Goal: Task Accomplishment & Management: Use online tool/utility

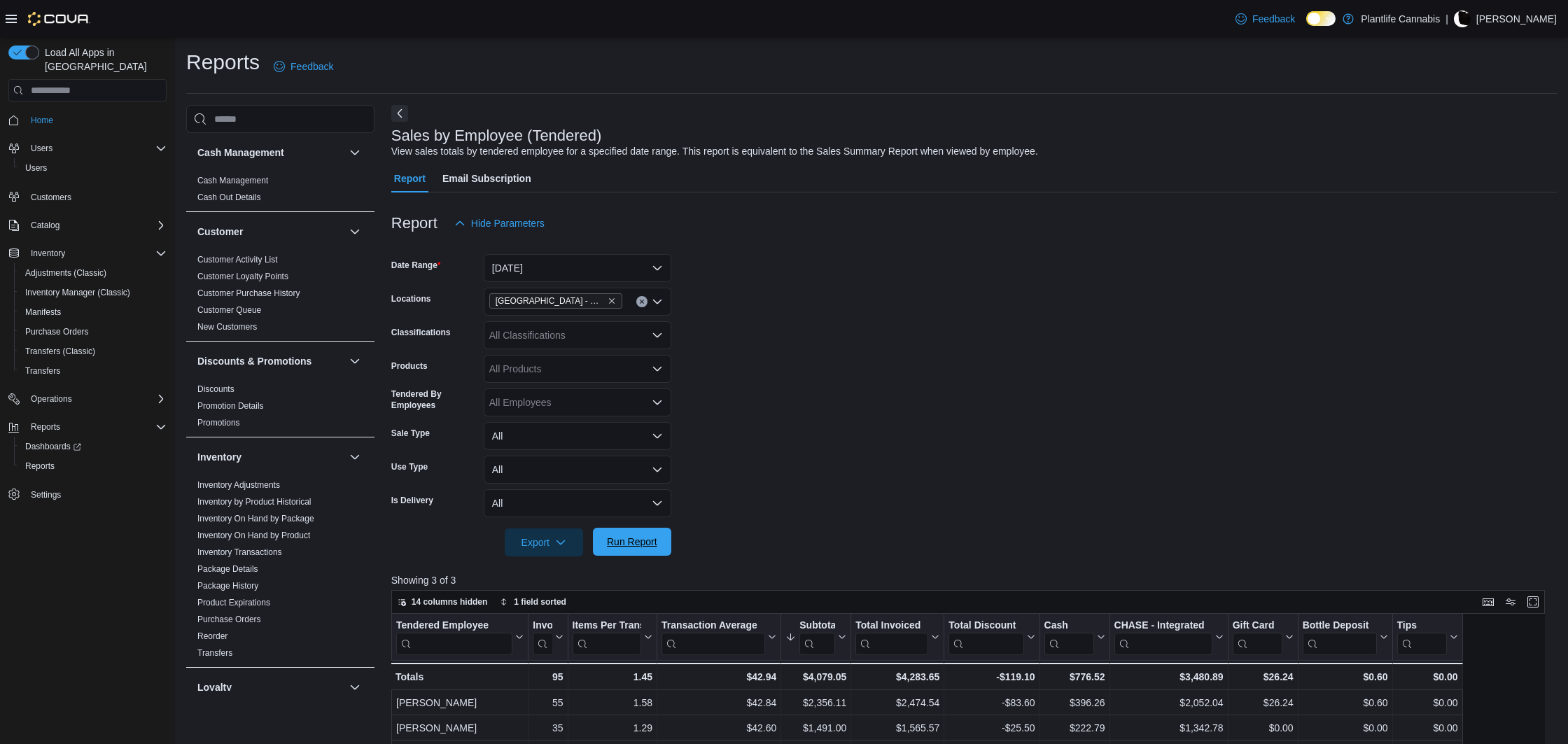
scroll to position [198, 0]
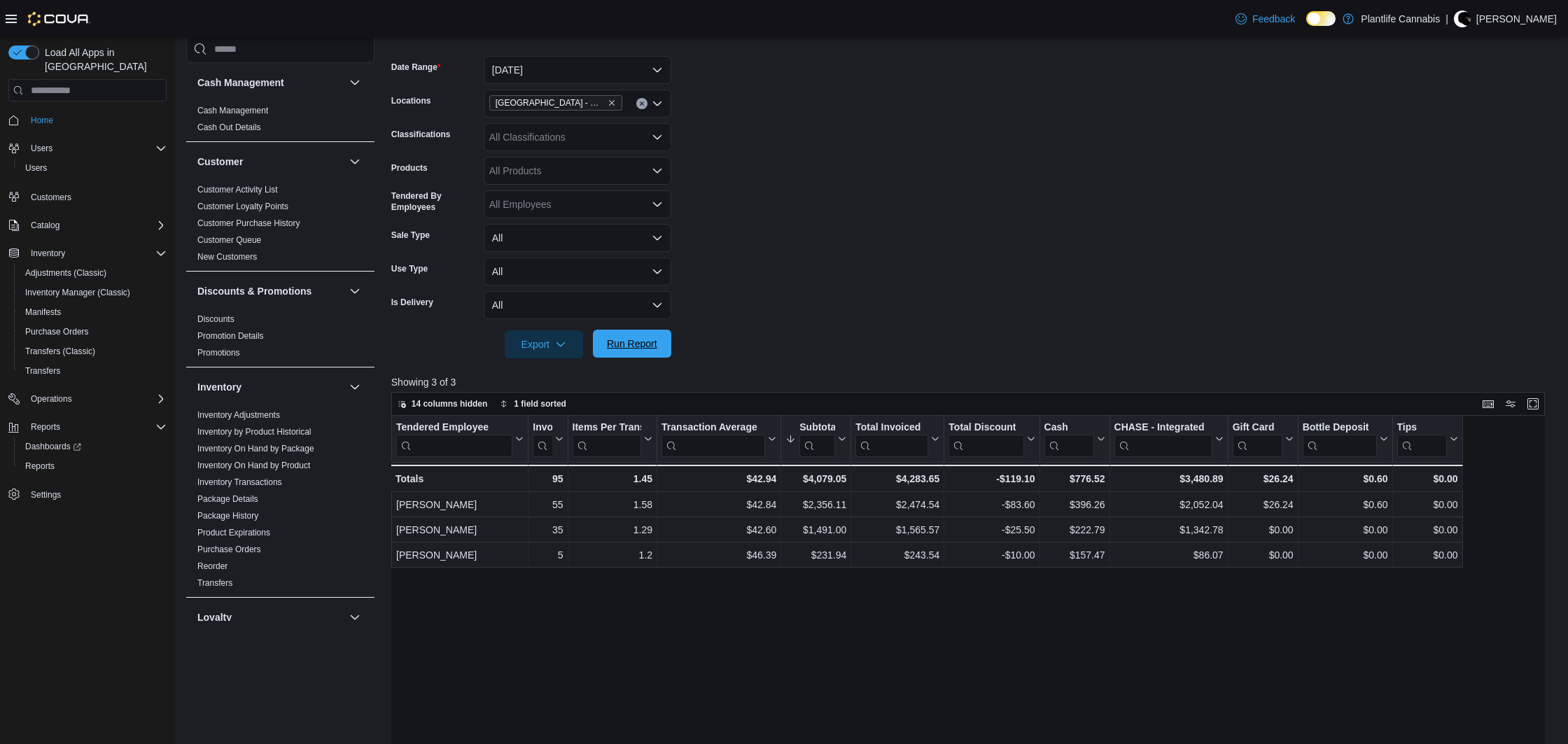
click at [633, 339] on span "Run Report" at bounding box center [632, 344] width 50 height 14
click at [1074, 479] on div "$839.54" at bounding box center [1073, 478] width 60 height 16
copy div "839.54"
click at [1192, 479] on div "$3,994.31" at bounding box center [1169, 478] width 109 height 16
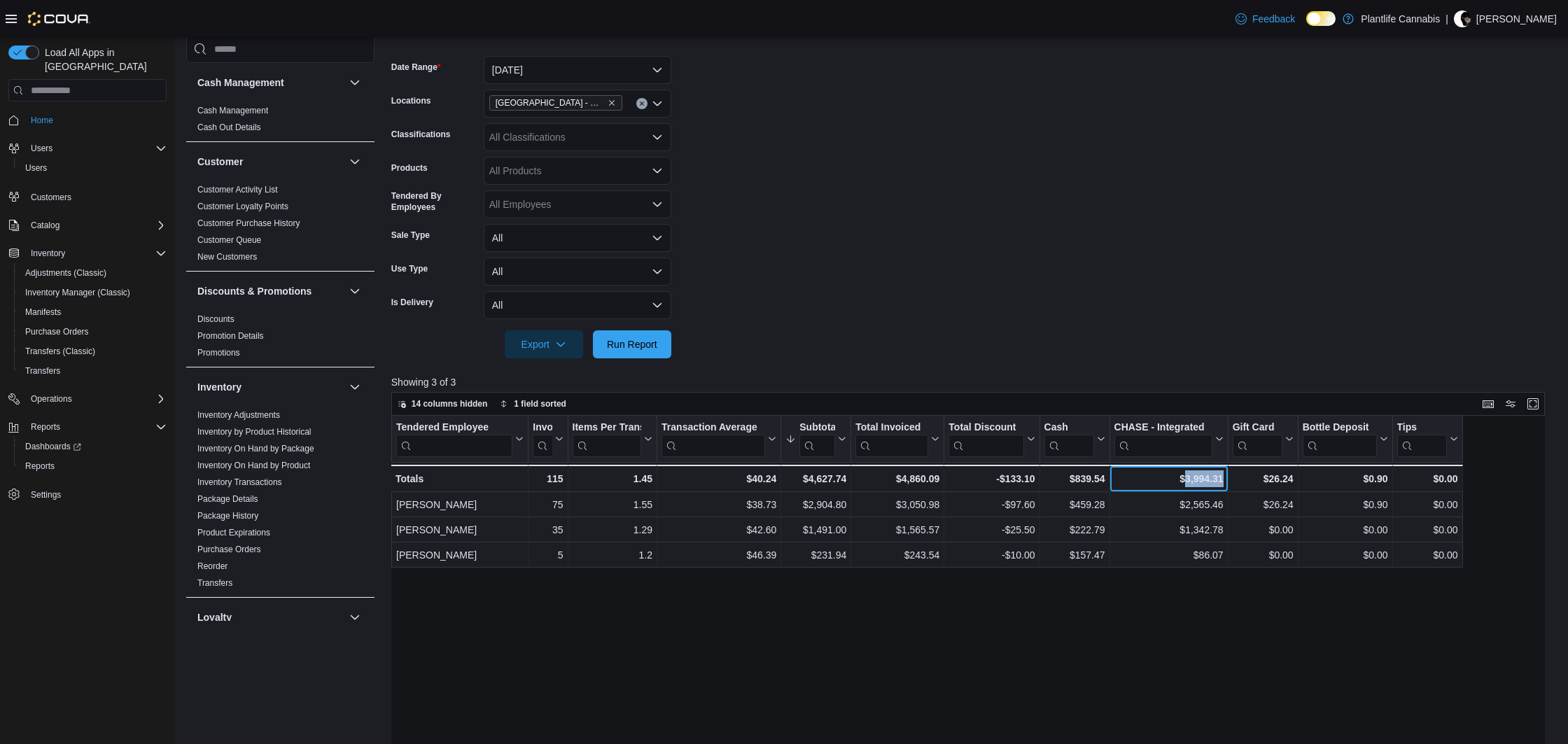
click at [1192, 479] on div "$3,994.31" at bounding box center [1169, 478] width 109 height 16
copy div "3,994.31"
click at [1280, 479] on div "$26.24" at bounding box center [1262, 480] width 60 height 16
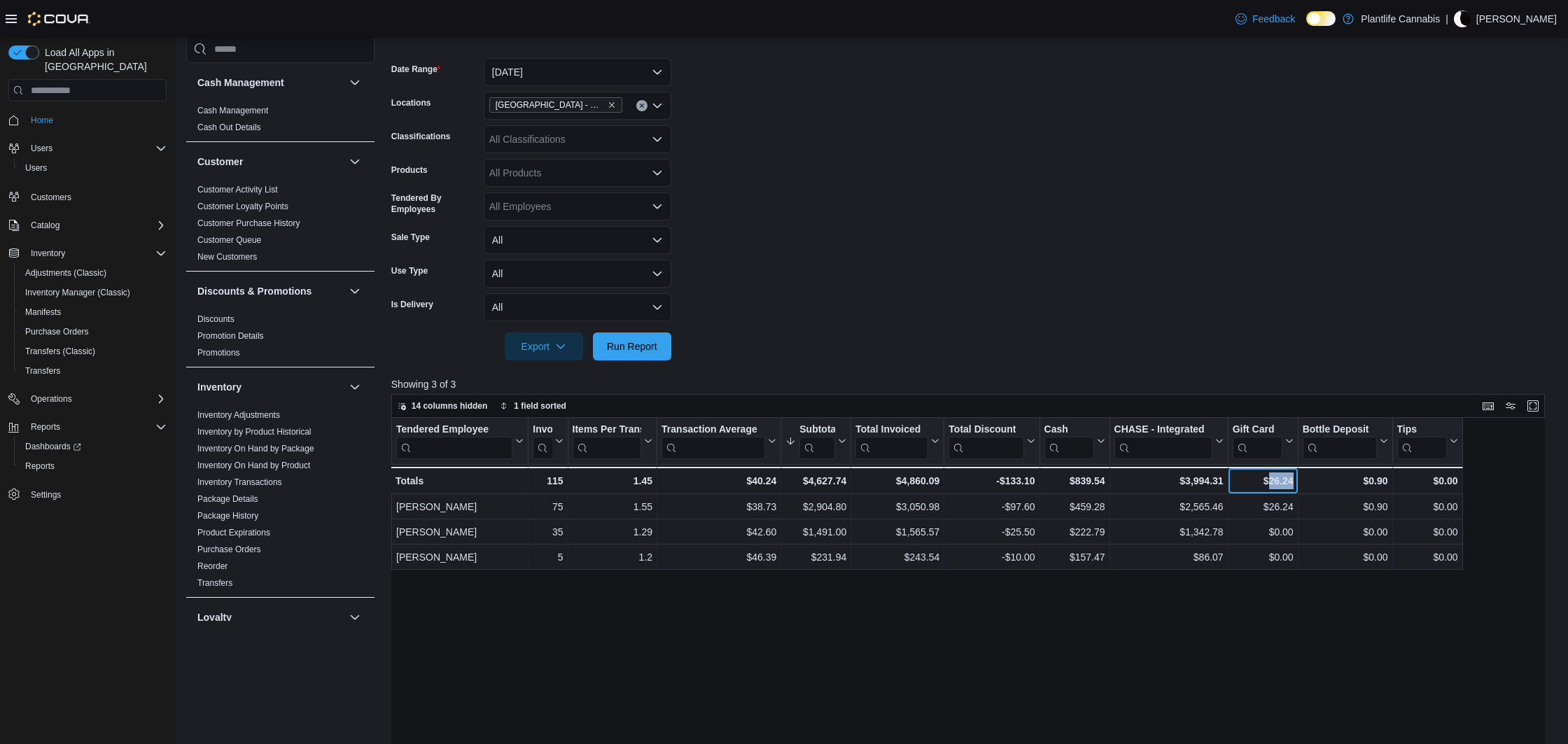
copy div "26.24"
click at [903, 482] on div "$4,860.09" at bounding box center [897, 480] width 84 height 16
copy div "4,860.09"
click at [827, 476] on div "$4,627.74" at bounding box center [815, 480] width 60 height 16
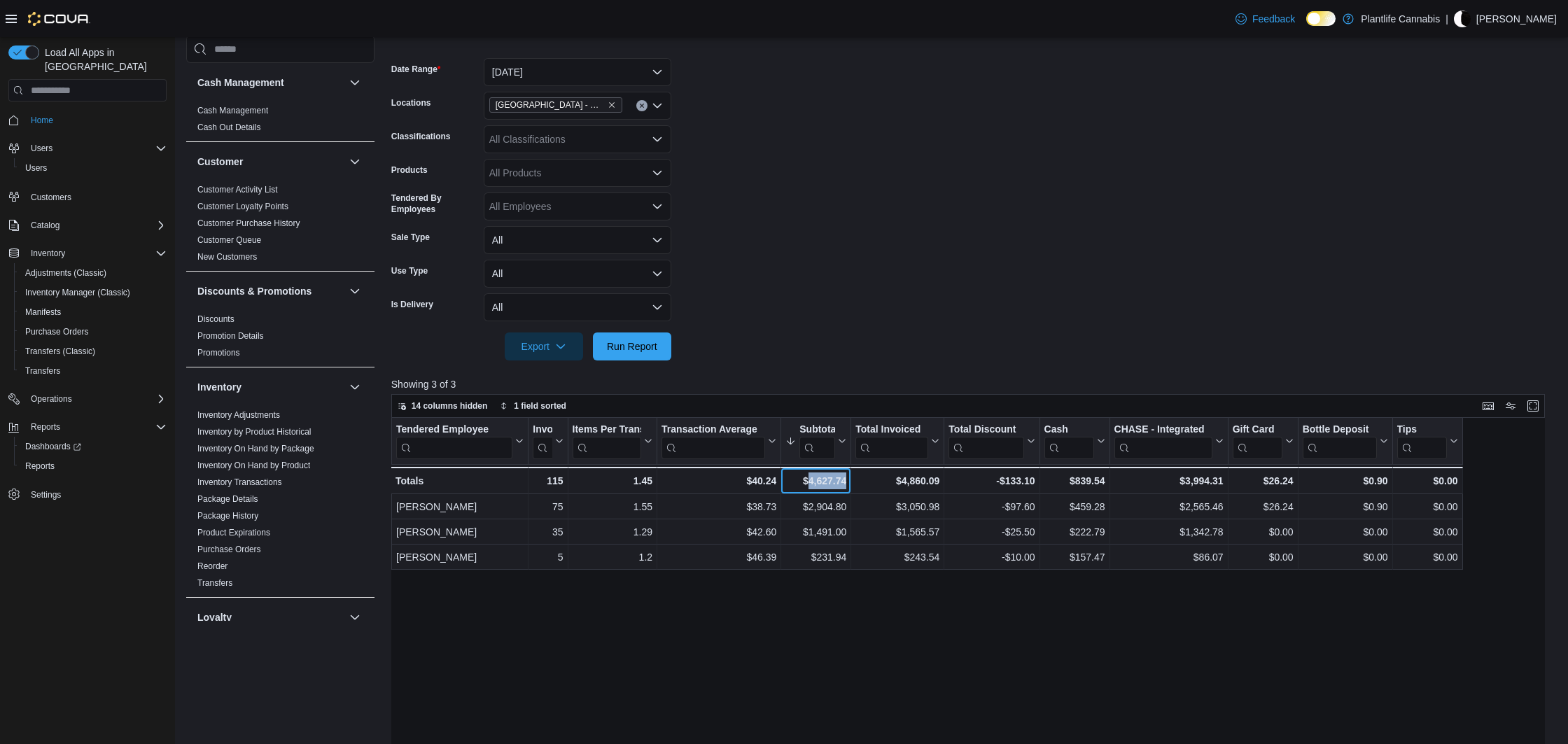
click at [827, 476] on div "$4,627.74" at bounding box center [815, 480] width 60 height 16
copy div "4,627.74"
click at [619, 335] on span "Run Report" at bounding box center [632, 346] width 61 height 28
click at [1279, 481] on div "$26.24" at bounding box center [1262, 480] width 60 height 16
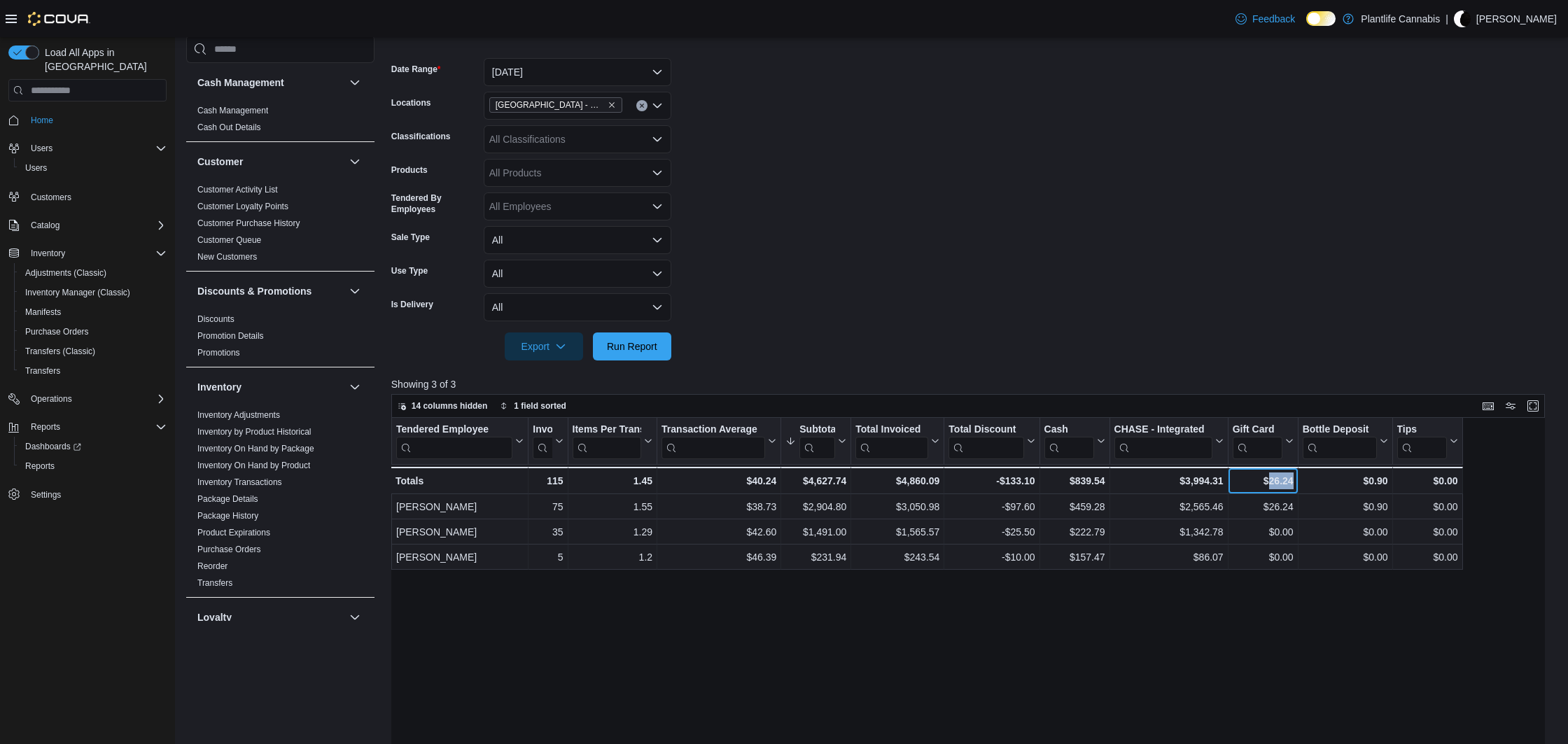
copy div "26.24"
click at [759, 479] on div "$40.24" at bounding box center [719, 480] width 115 height 16
click at [648, 340] on span "Run Report" at bounding box center [632, 346] width 50 height 14
click at [753, 478] on div "$40.24" at bounding box center [719, 480] width 115 height 16
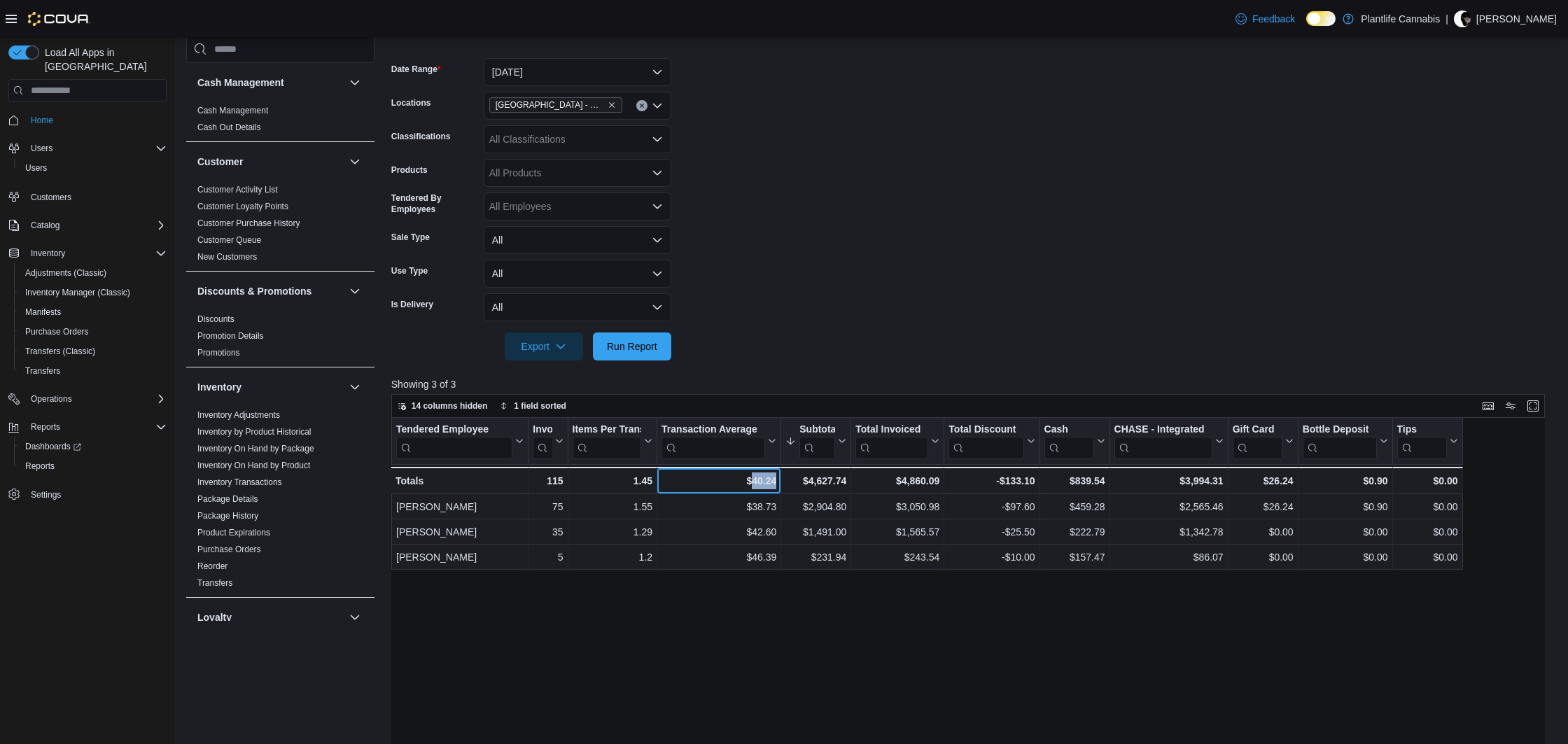
click at [753, 478] on div "$40.24" at bounding box center [719, 480] width 115 height 16
copy div "40.24"
click at [554, 477] on div "115" at bounding box center [547, 480] width 30 height 16
copy div "115"
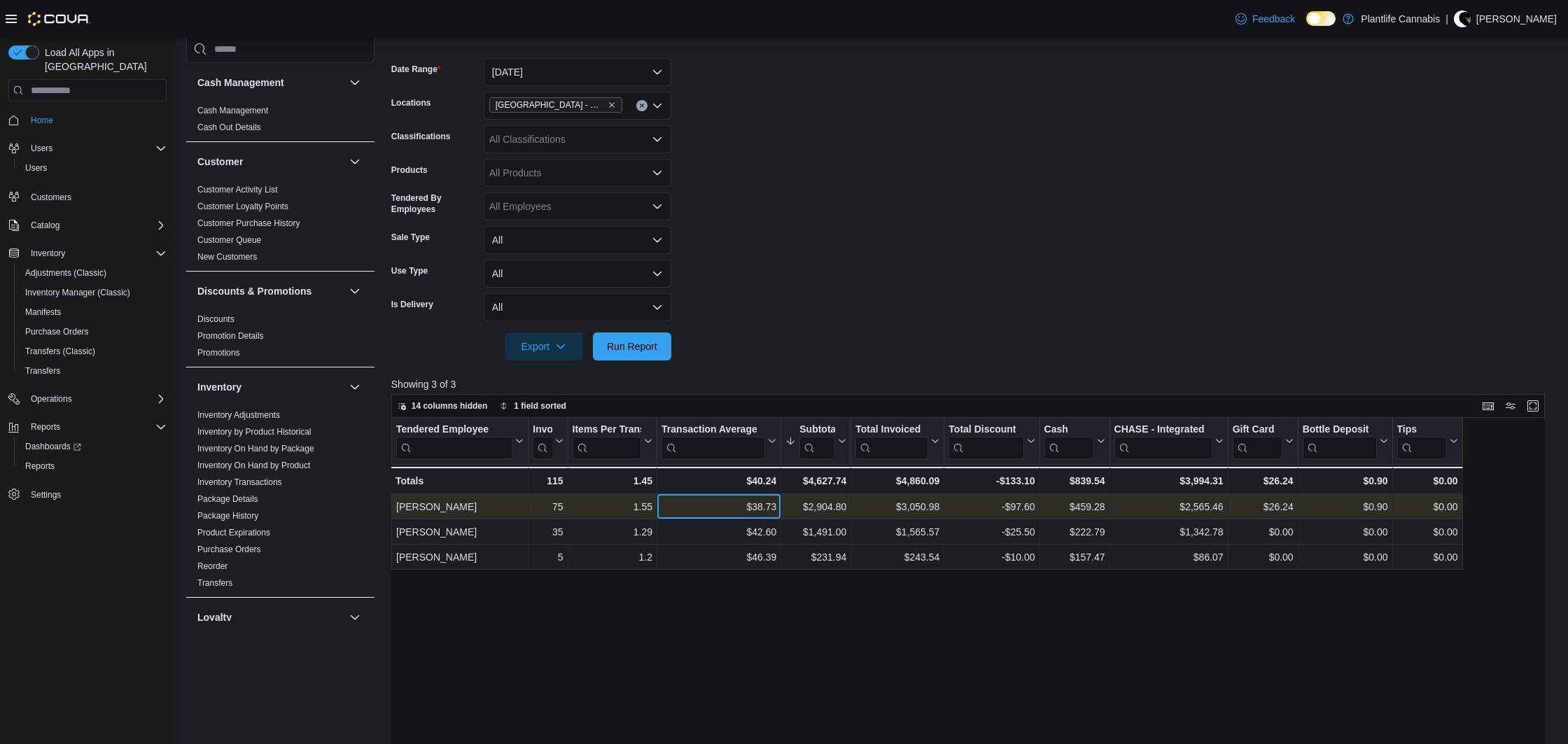
click at [756, 506] on div "$38.73" at bounding box center [719, 506] width 115 height 16
copy div "38.73"
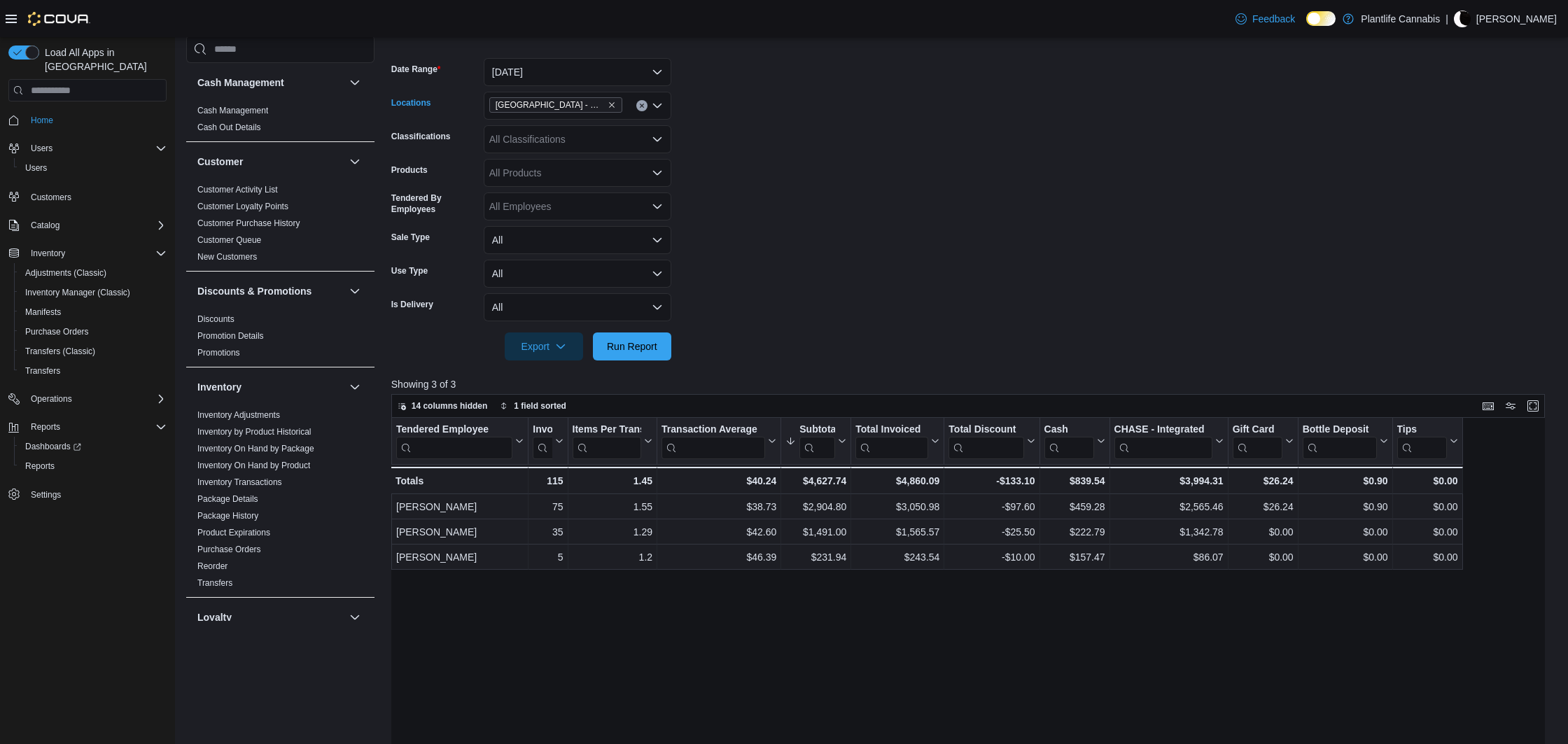
click at [626, 105] on div "[GEOGRAPHIC_DATA] - Mahogany Market" at bounding box center [577, 105] width 187 height 28
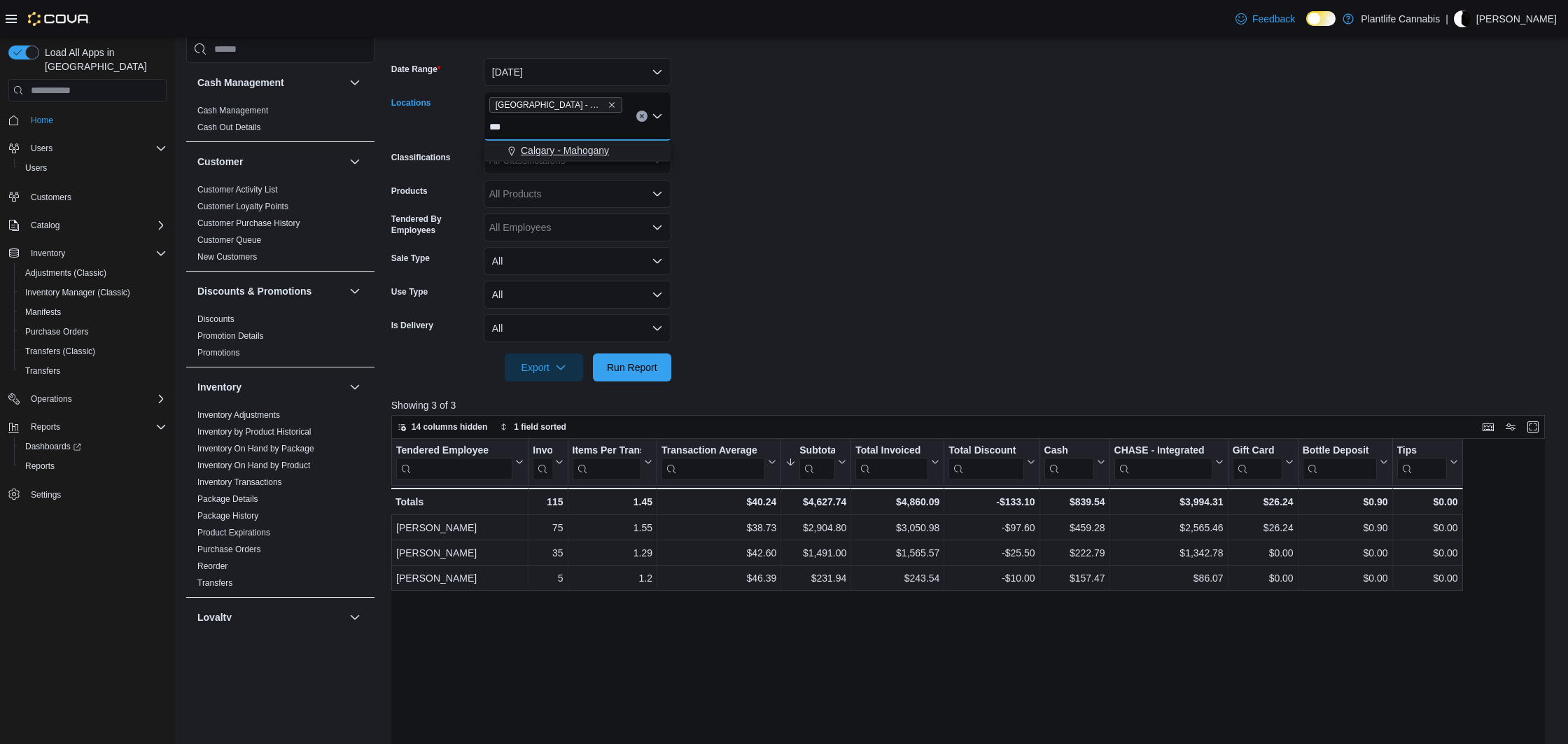
type input "***"
click at [608, 151] on span "Calgary - Mahogany" at bounding box center [565, 150] width 88 height 14
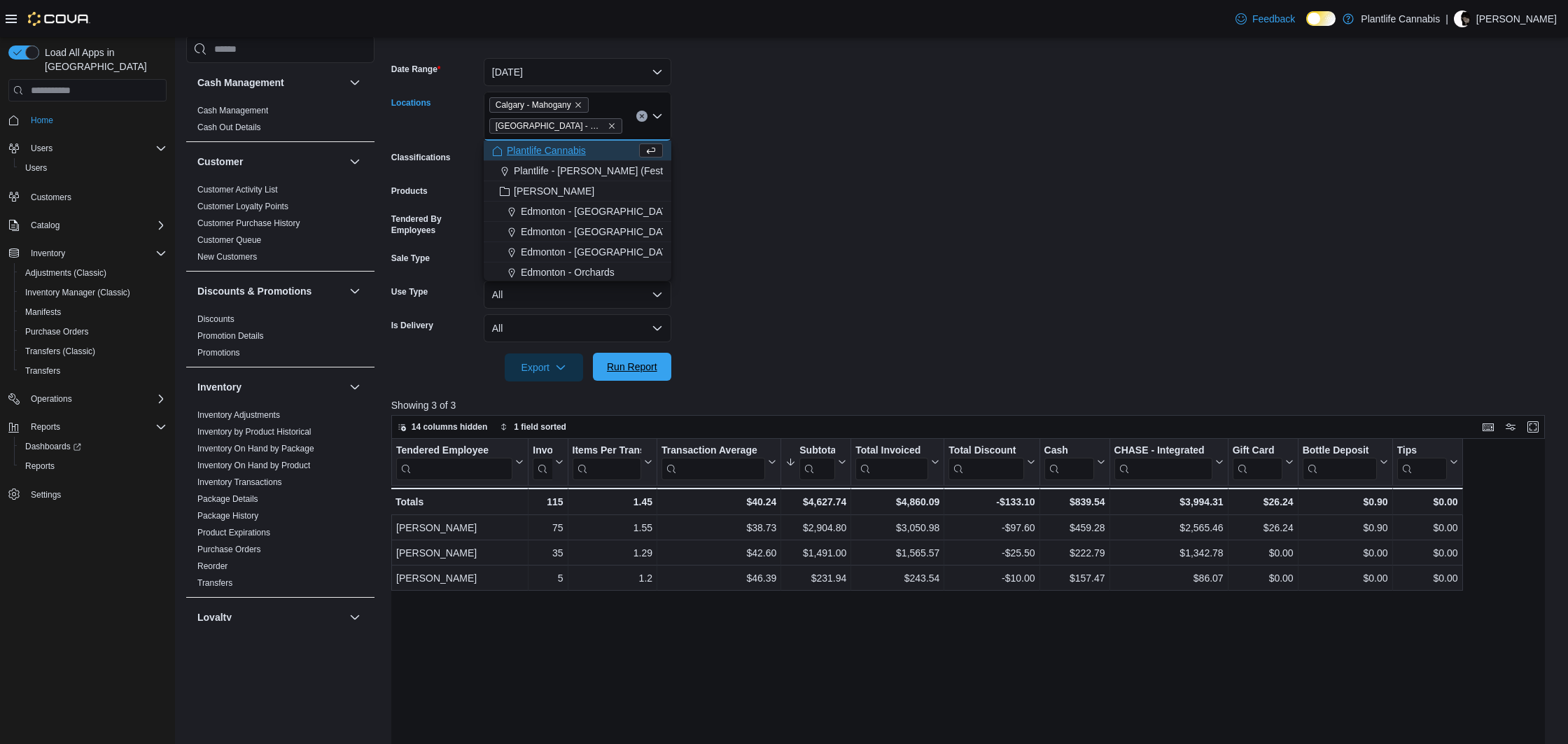
click at [644, 373] on span "Run Report" at bounding box center [632, 367] width 50 height 14
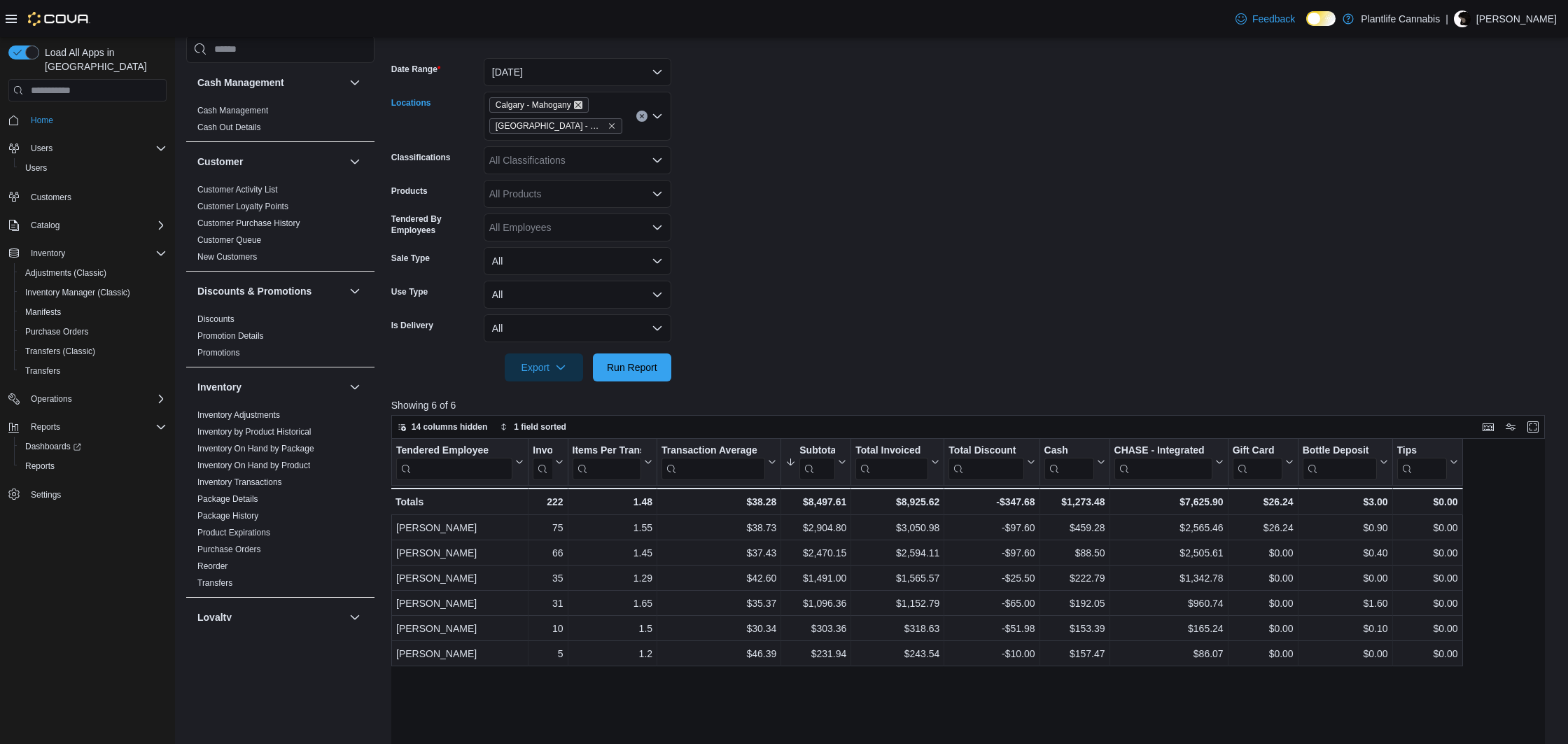
click at [581, 105] on icon "Remove Calgary - Mahogany from selection in this group" at bounding box center [578, 105] width 6 height 6
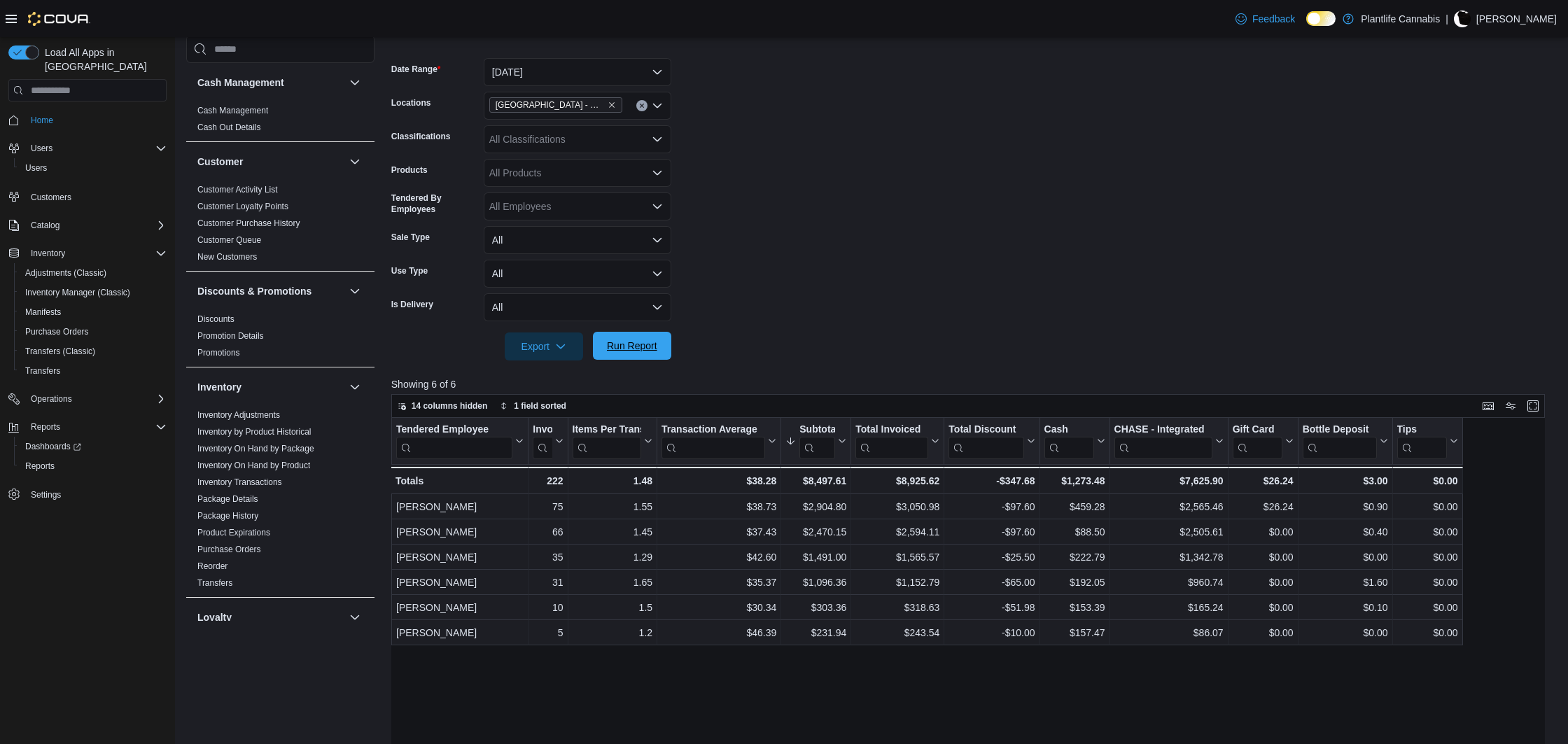
click at [646, 348] on span "Run Report" at bounding box center [632, 346] width 50 height 14
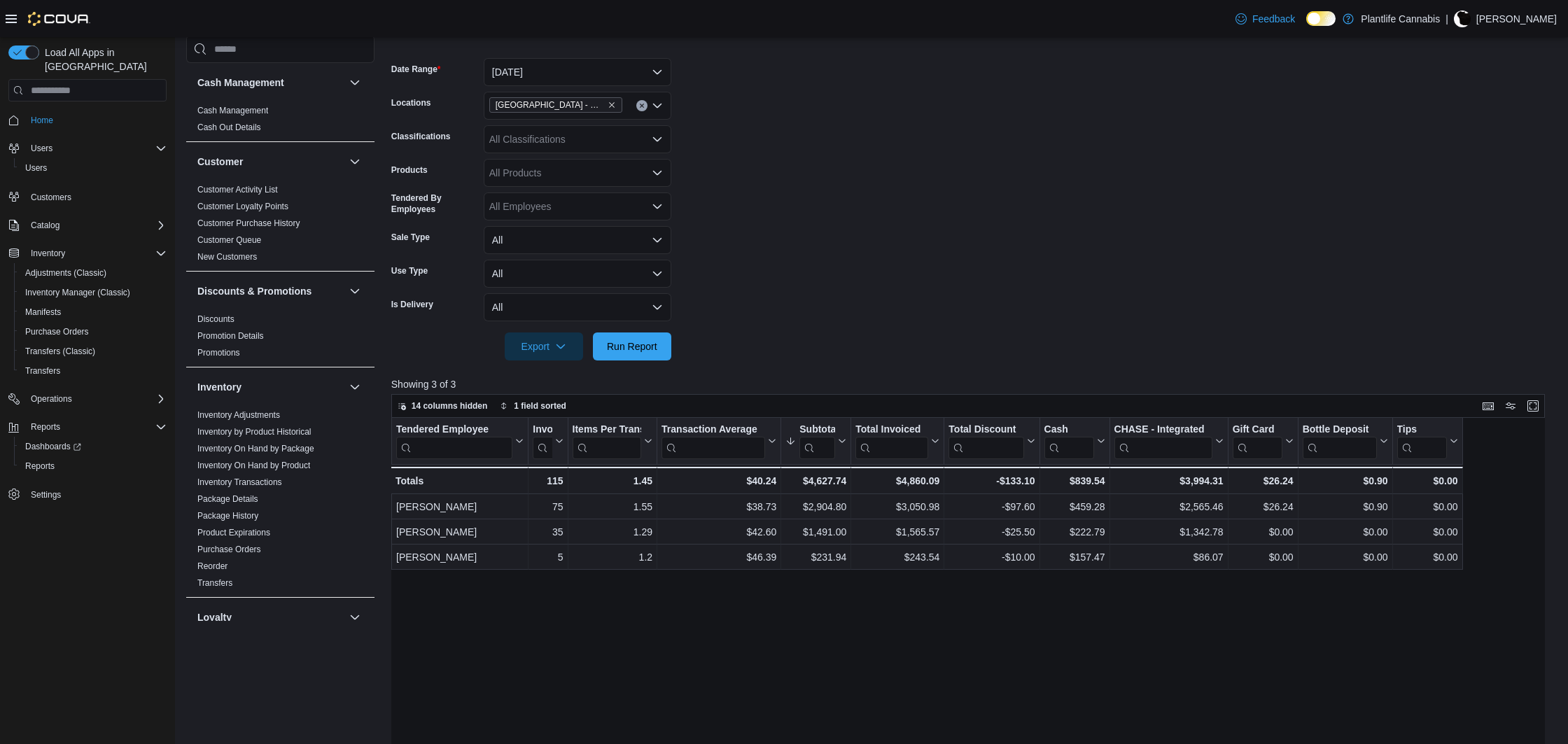
click at [609, 140] on div "All Classifications" at bounding box center [577, 138] width 187 height 28
type input "***"
click at [618, 156] on div "Accessory Group" at bounding box center [577, 163] width 171 height 14
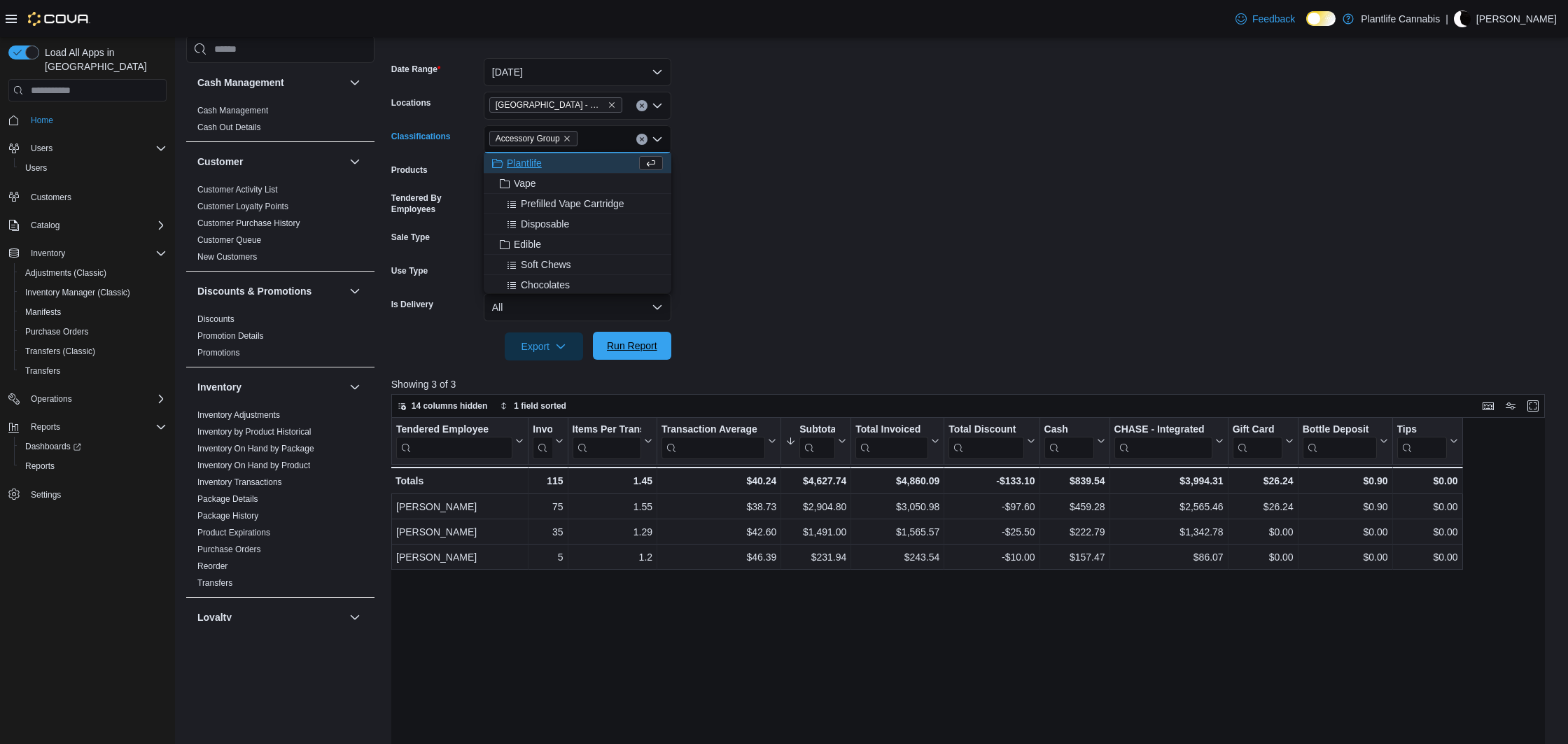
click at [634, 336] on span "Run Report" at bounding box center [632, 346] width 61 height 28
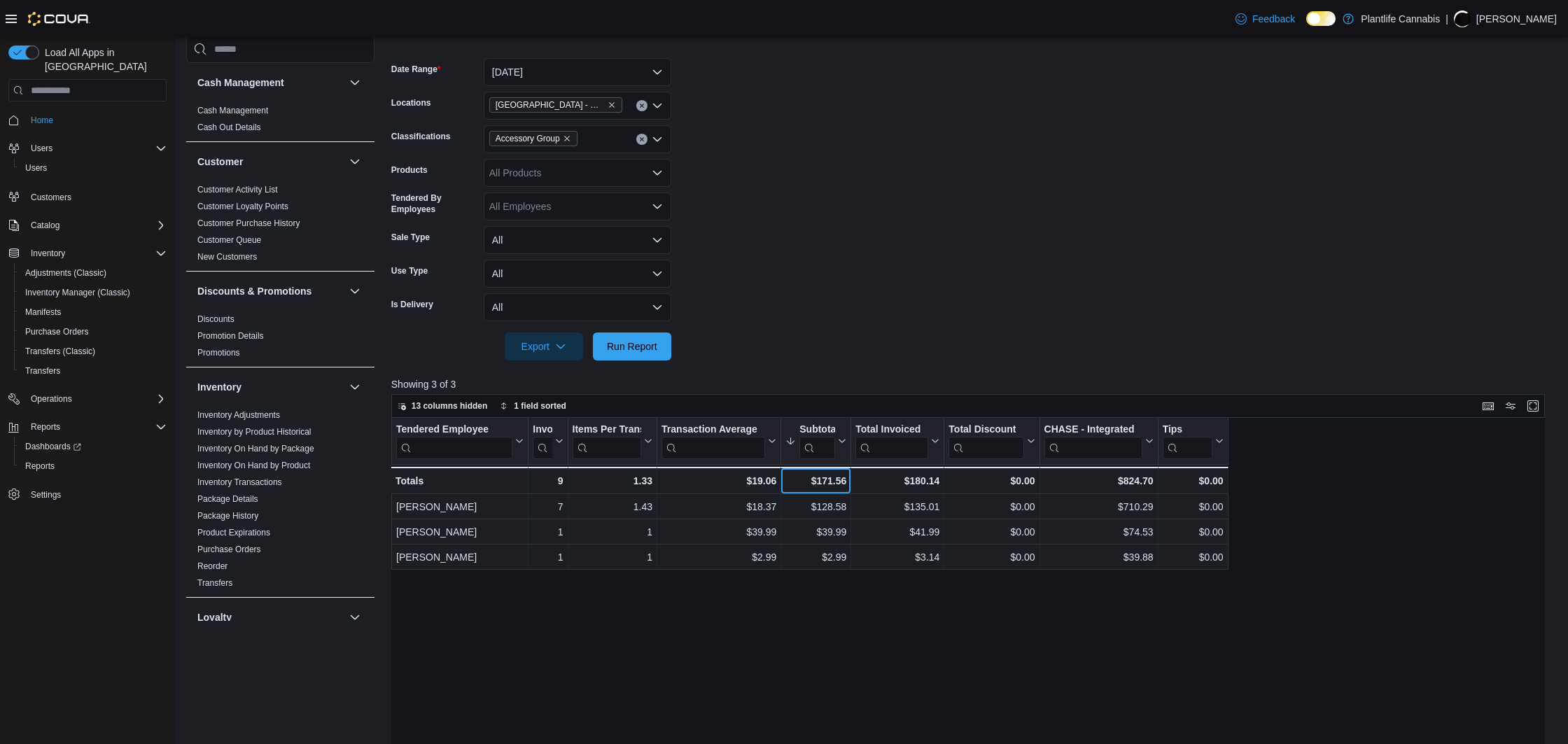
click at [818, 483] on div "$171.56" at bounding box center [815, 480] width 60 height 16
copy div "171.56"
click at [823, 502] on div "$128.58" at bounding box center [815, 507] width 60 height 16
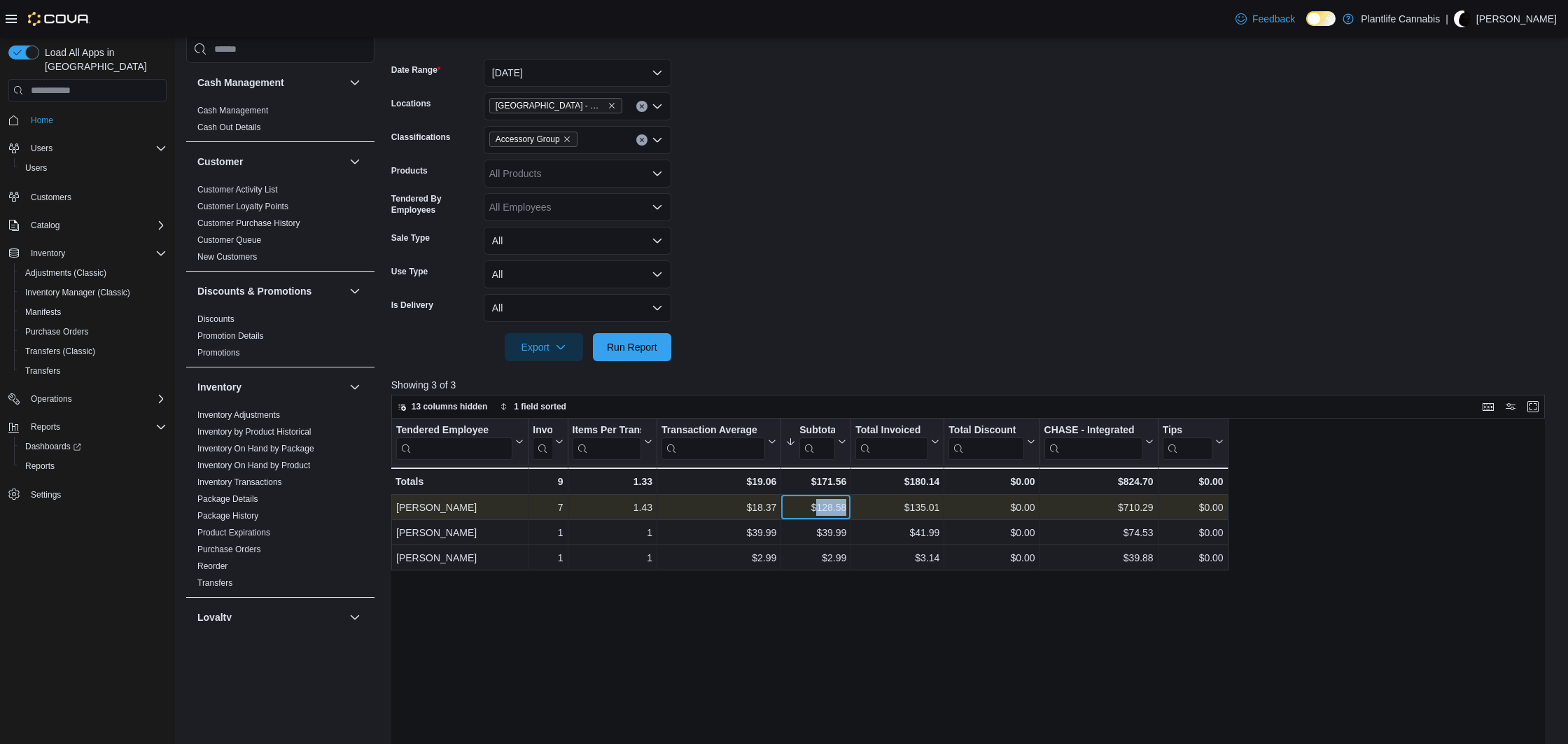
click at [823, 502] on div "$128.58" at bounding box center [815, 507] width 60 height 16
click at [577, 136] on span "Accessory Group" at bounding box center [534, 139] width 88 height 15
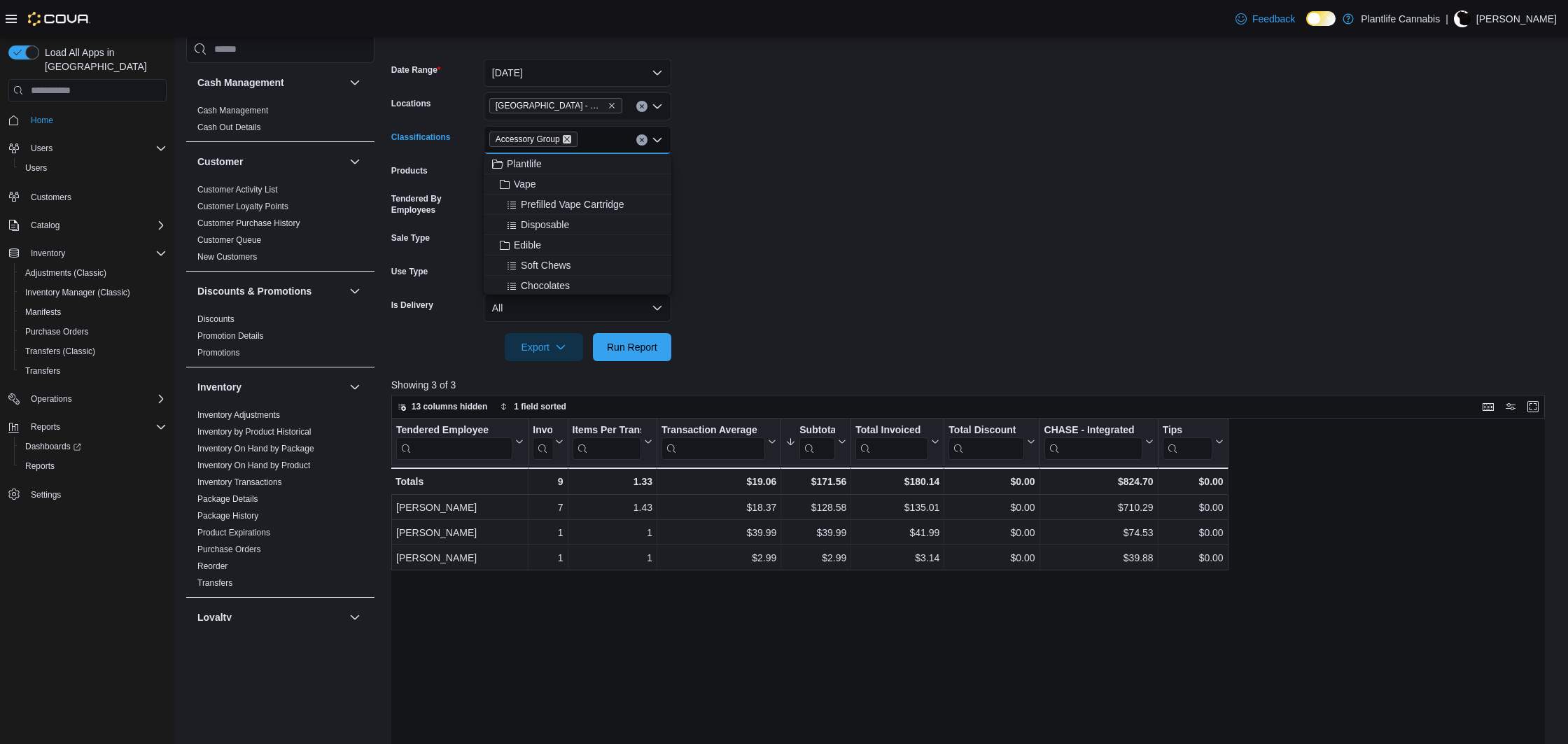
click at [571, 141] on icon "Remove Accessory Group from selection in this group" at bounding box center [567, 139] width 9 height 9
click at [610, 339] on span "Run Report" at bounding box center [632, 346] width 61 height 28
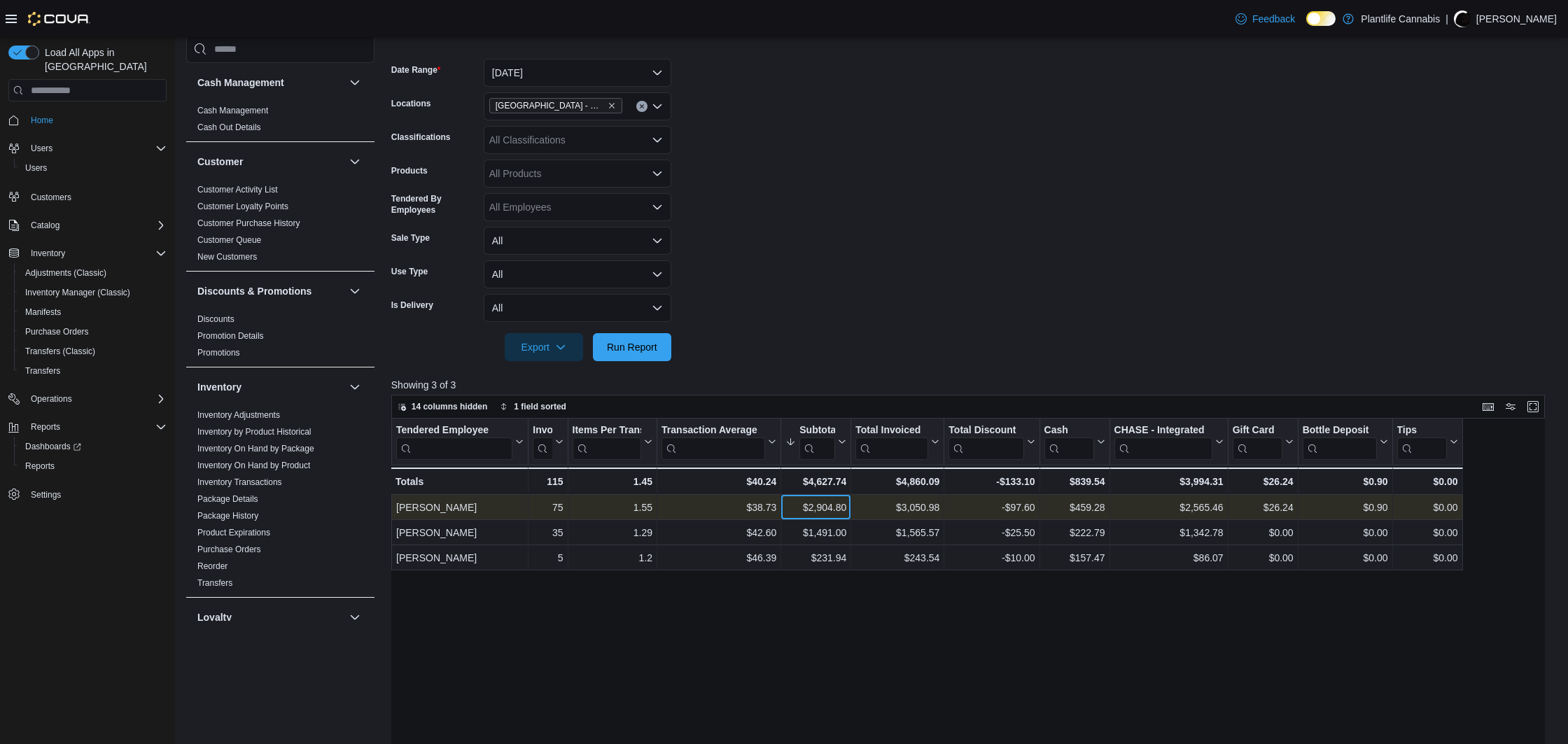
click at [825, 508] on div "$2,904.80" at bounding box center [815, 507] width 60 height 16
